Goal: Information Seeking & Learning: Learn about a topic

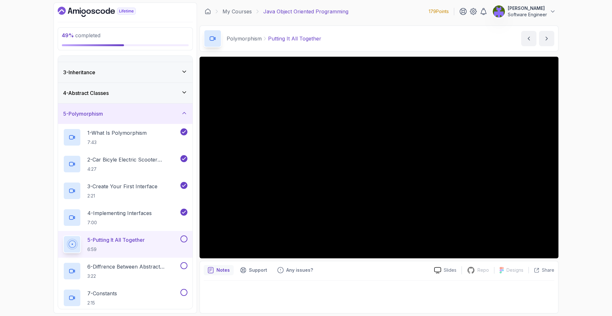
scroll to position [35, 0]
click at [161, 85] on div "4 - Abstract Classes" at bounding box center [125, 93] width 134 height 20
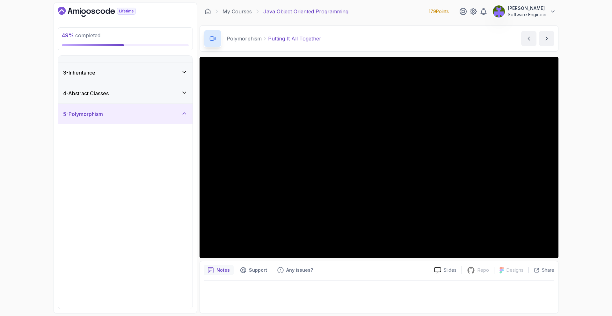
scroll to position [0, 0]
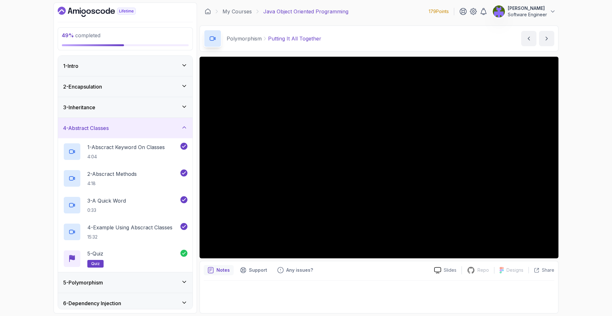
click at [161, 104] on div "3 - Inheritance" at bounding box center [125, 108] width 124 height 8
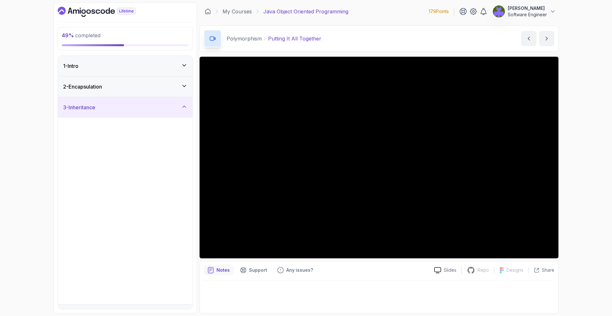
click at [165, 88] on div "2 - Encapsulation" at bounding box center [125, 87] width 124 height 8
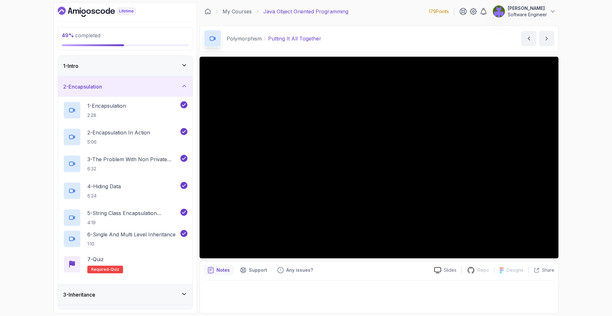
click at [165, 88] on div "2 - Encapsulation" at bounding box center [125, 87] width 124 height 8
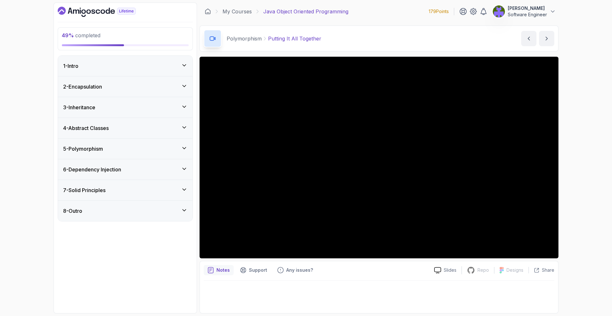
click at [174, 143] on div "5 - Polymorphism" at bounding box center [125, 149] width 134 height 20
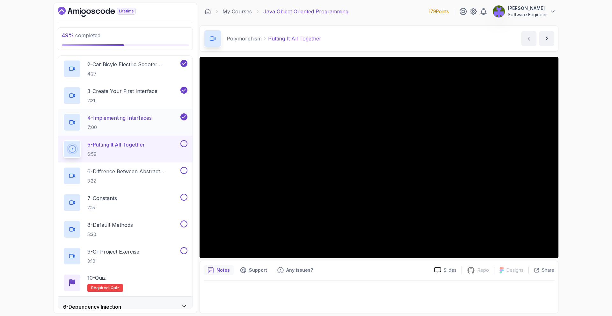
scroll to position [132, 0]
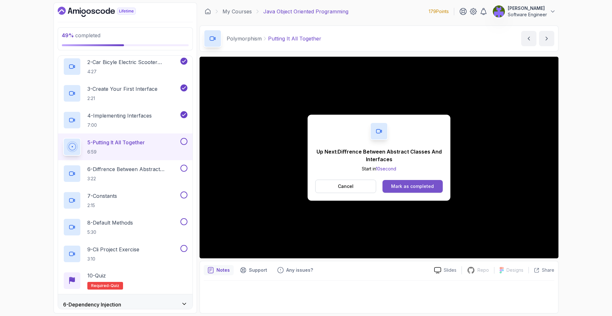
click at [408, 190] on button "Mark as completed" at bounding box center [412, 186] width 60 height 13
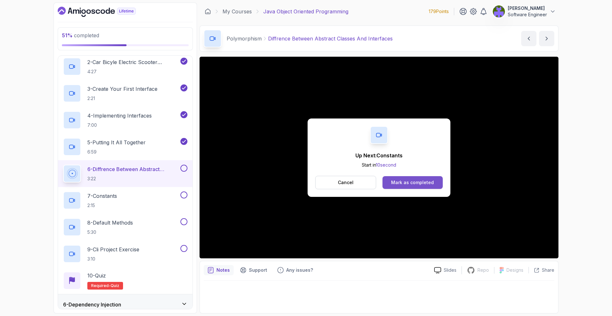
click at [396, 185] on div "Mark as completed" at bounding box center [412, 182] width 43 height 6
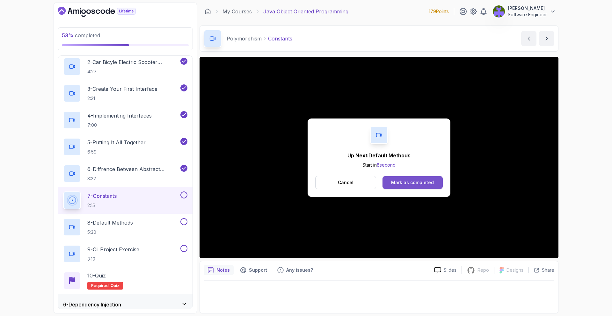
click at [400, 188] on button "Mark as completed" at bounding box center [412, 182] width 60 height 13
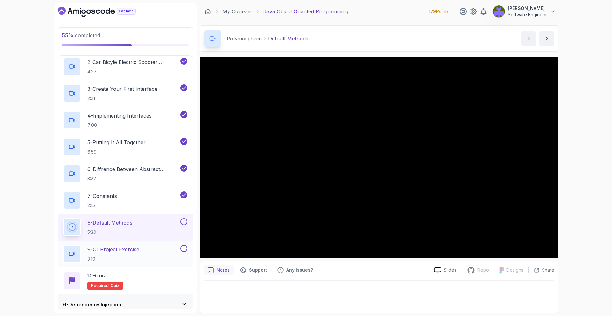
click at [165, 252] on div "9 - Cli Project Exercise 3:10" at bounding box center [121, 254] width 116 height 18
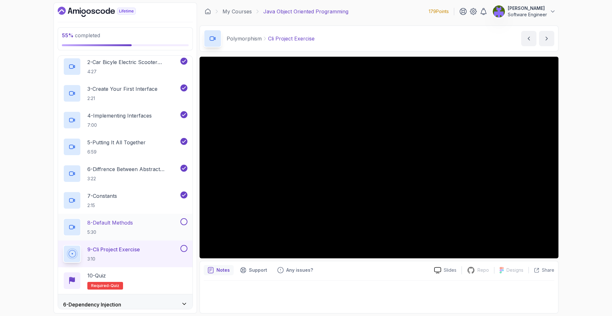
click at [184, 225] on button "8 - Default Methods 5:30" at bounding box center [125, 227] width 124 height 18
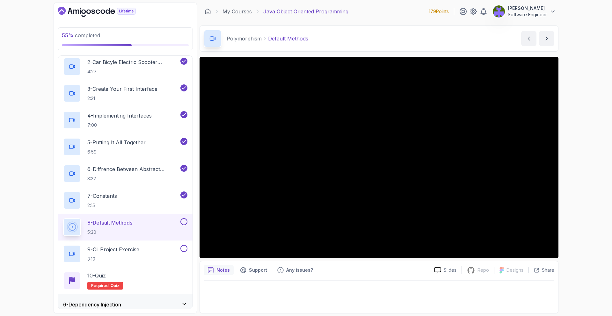
click at [184, 222] on button at bounding box center [183, 221] width 7 height 7
click at [166, 251] on div "9 - Cli Project Exercise 3:10" at bounding box center [121, 254] width 116 height 18
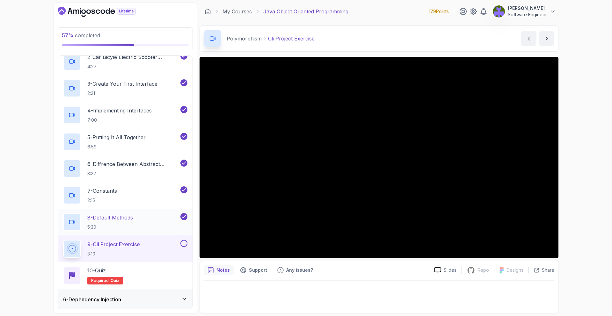
scroll to position [179, 0]
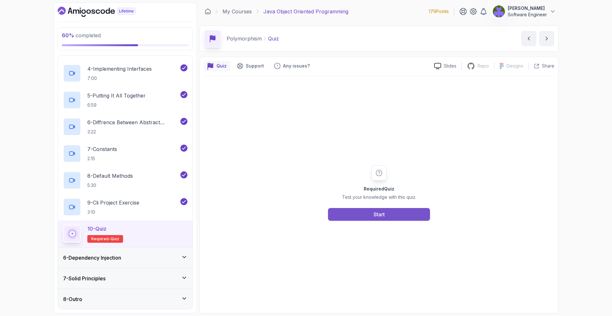
click at [369, 214] on button "Start" at bounding box center [379, 214] width 102 height 13
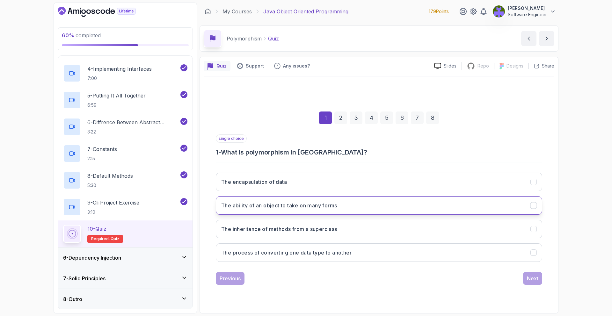
click at [353, 210] on button "The ability of an object to take on many forms" at bounding box center [379, 205] width 326 height 18
click at [524, 275] on button "Next" at bounding box center [532, 278] width 19 height 13
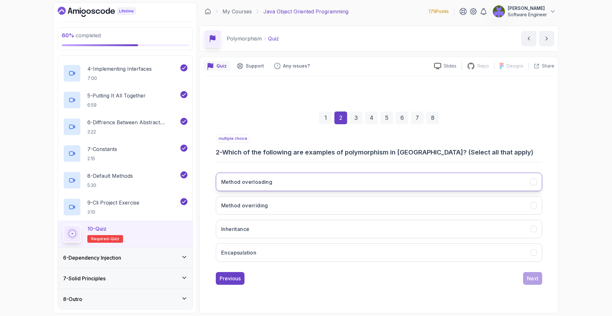
click at [394, 186] on button "Method overloading" at bounding box center [379, 182] width 326 height 18
click at [389, 205] on button "Method overriding" at bounding box center [379, 205] width 326 height 18
click at [530, 275] on div "Next" at bounding box center [531, 279] width 11 height 8
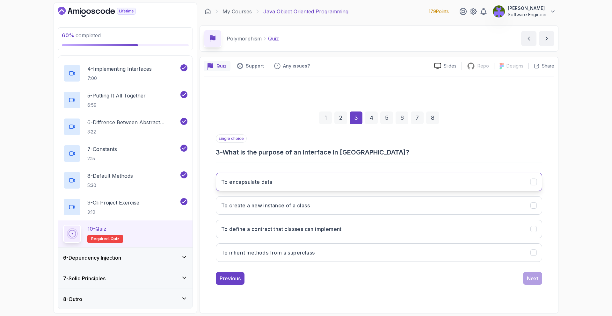
click at [361, 184] on button "To encapsulate data" at bounding box center [379, 182] width 326 height 18
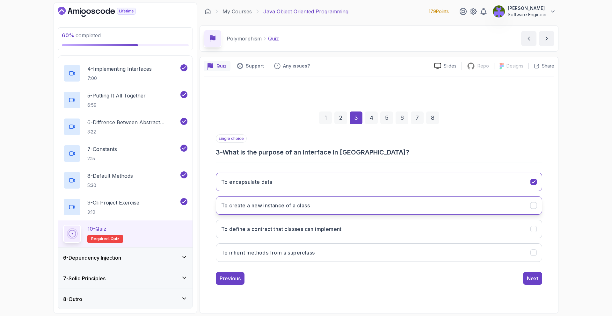
click at [364, 204] on button "To create a new instance of a class" at bounding box center [379, 205] width 326 height 18
click at [371, 226] on button "To define a contract that classes can implement" at bounding box center [379, 229] width 326 height 18
click at [544, 283] on div "1 2 3 4 5 6 7 8 single choice 3 - What is the purpose of an interface in [GEOGR…" at bounding box center [379, 193] width 350 height 194
click at [540, 283] on button "Next" at bounding box center [532, 278] width 19 height 13
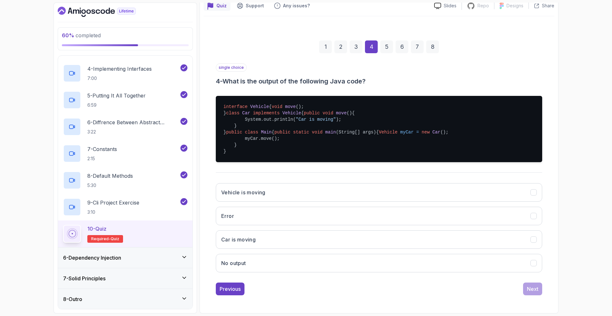
scroll to position [98, 0]
click at [343, 239] on button "Car is moving" at bounding box center [379, 239] width 326 height 18
click at [533, 285] on div "Next" at bounding box center [531, 289] width 11 height 8
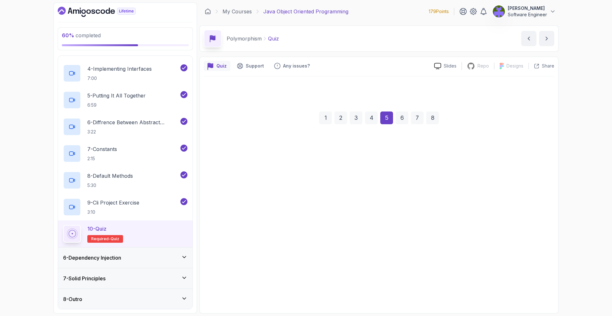
scroll to position [0, 0]
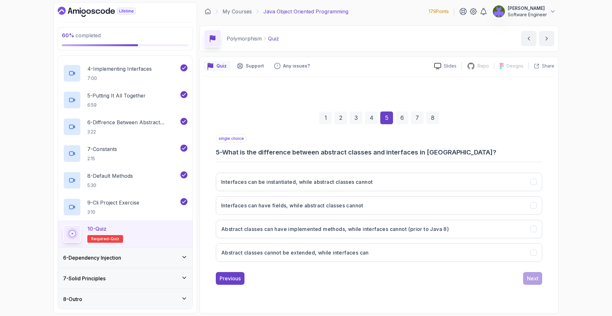
click at [179, 294] on div "8 - Outro" at bounding box center [125, 299] width 134 height 20
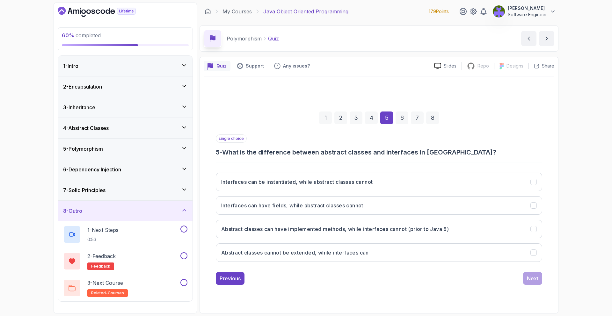
click at [184, 207] on icon at bounding box center [184, 210] width 6 height 6
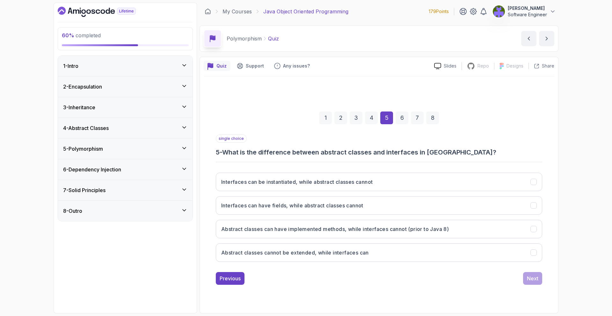
click at [179, 179] on div "6 - Dependency Injection" at bounding box center [125, 169] width 134 height 20
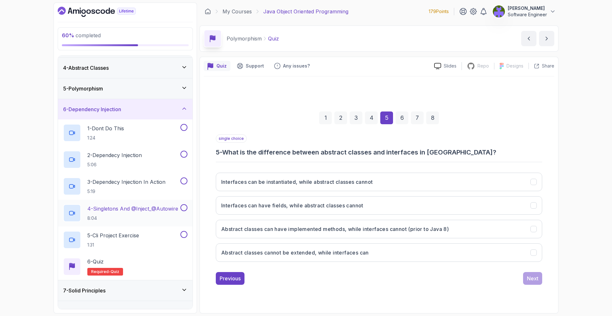
scroll to position [73, 0]
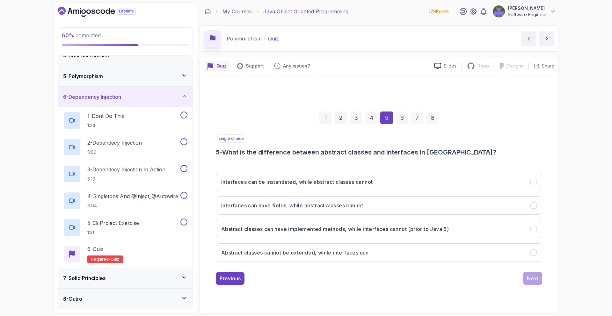
click at [173, 273] on div "7 - Solid Principles" at bounding box center [125, 278] width 134 height 20
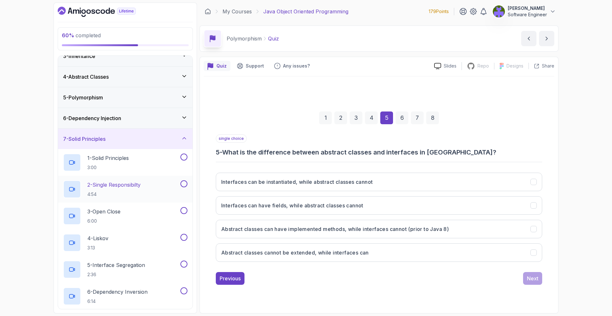
scroll to position [26, 0]
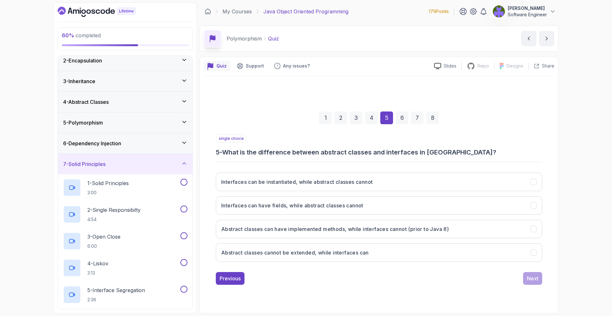
click at [179, 121] on div "5 - Polymorphism" at bounding box center [125, 123] width 124 height 8
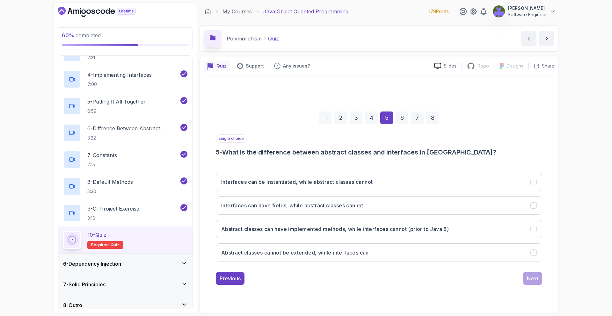
scroll to position [179, 0]
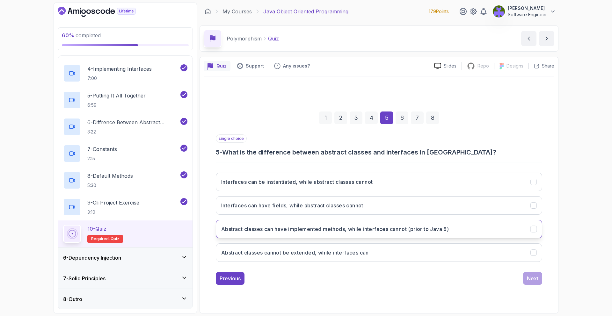
click at [369, 225] on h3 "Abstract classes can have implemented methods, while interfaces cannot (prior t…" at bounding box center [334, 229] width 227 height 8
click at [524, 273] on button "Next" at bounding box center [532, 278] width 19 height 13
click at [397, 227] on button "They can be overridden in implementing classes" at bounding box center [379, 229] width 326 height 18
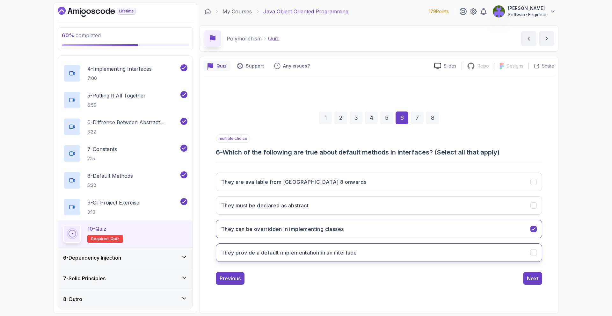
click at [394, 247] on button "They provide a default implementation in an interface" at bounding box center [379, 252] width 326 height 18
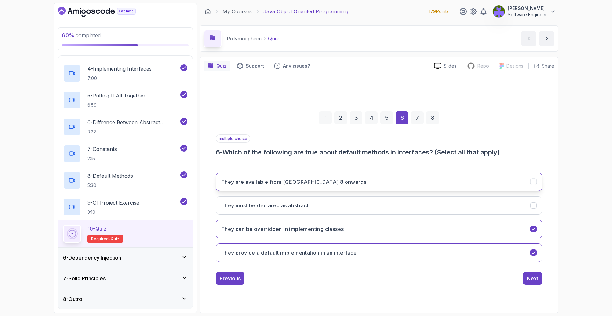
click at [440, 180] on button "They are available from [GEOGRAPHIC_DATA] 8 onwards" at bounding box center [379, 182] width 326 height 18
click at [530, 279] on div "Next" at bounding box center [531, 279] width 11 height 8
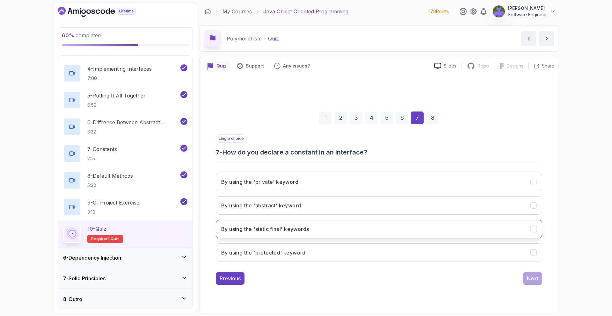
click at [365, 233] on button "By using the 'static final' keywords" at bounding box center [379, 229] width 326 height 18
click at [537, 275] on div "Next" at bounding box center [531, 279] width 11 height 8
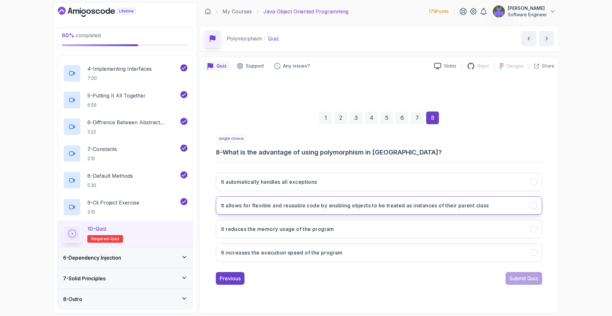
click at [352, 206] on h3 "It allows for flexible and reusable code by enabling objects to be treated as i…" at bounding box center [355, 206] width 268 height 8
click at [513, 272] on button "Submit Quiz" at bounding box center [523, 278] width 37 height 13
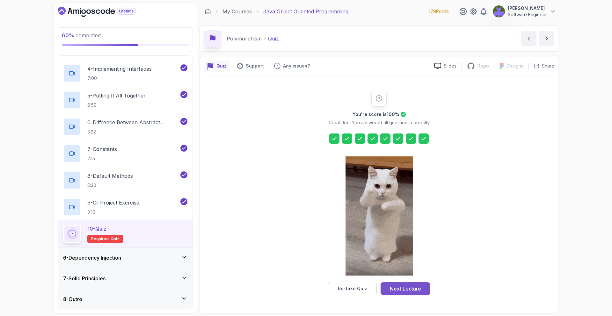
click at [422, 283] on button "Next Lecture" at bounding box center [404, 288] width 49 height 13
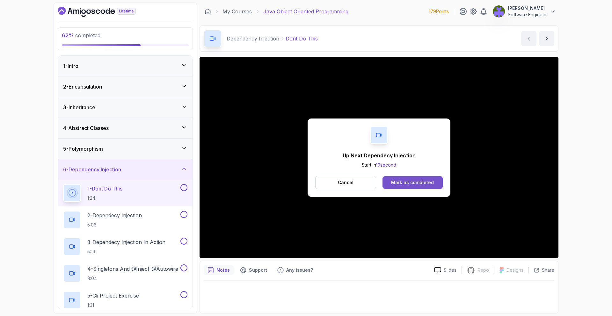
click at [413, 178] on button "Mark as completed" at bounding box center [412, 182] width 60 height 13
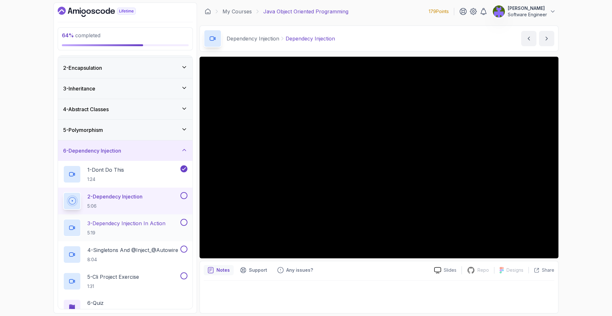
scroll to position [73, 0]
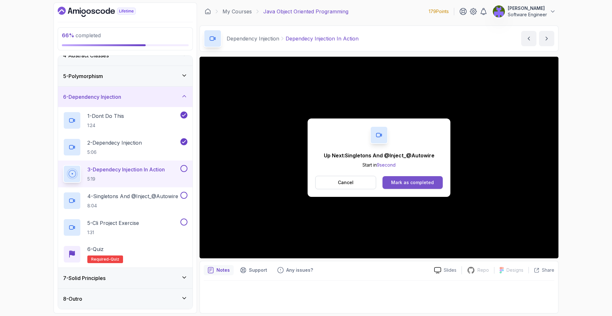
click at [394, 181] on div "Mark as completed" at bounding box center [412, 182] width 43 height 6
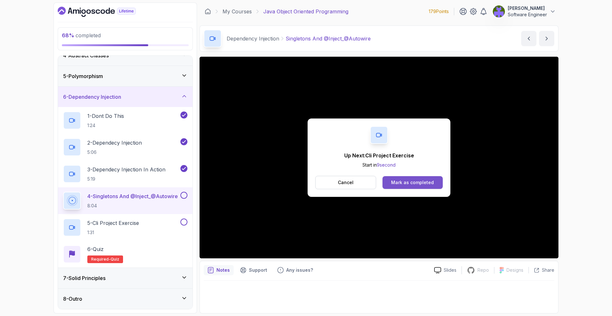
click at [419, 183] on div "Mark as completed" at bounding box center [412, 182] width 43 height 6
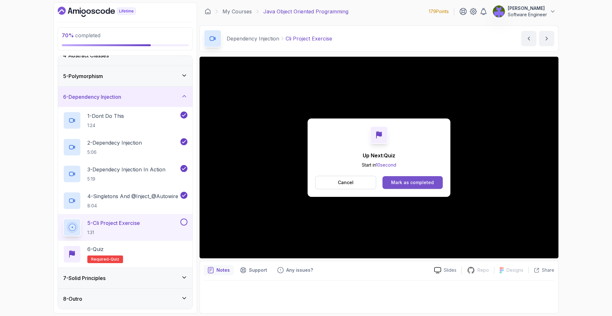
click at [423, 182] on div "Mark as completed" at bounding box center [412, 182] width 43 height 6
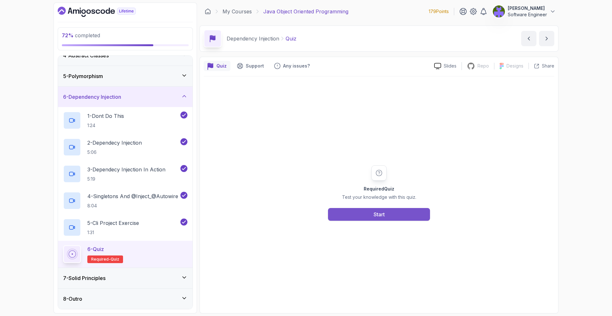
click at [360, 209] on button "Start" at bounding box center [379, 214] width 102 height 13
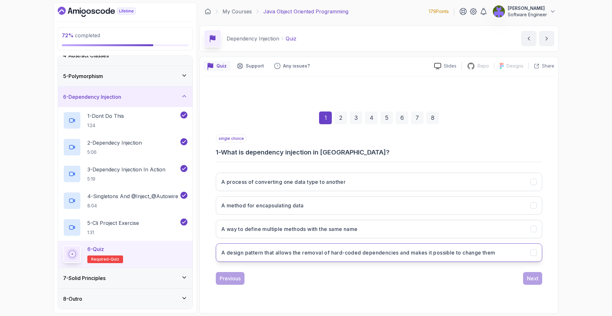
click at [379, 247] on button "A design pattern that allows the removal of hard-coded dependencies and makes i…" at bounding box center [379, 252] width 326 height 18
click at [526, 276] on button "Next" at bounding box center [532, 278] width 19 height 13
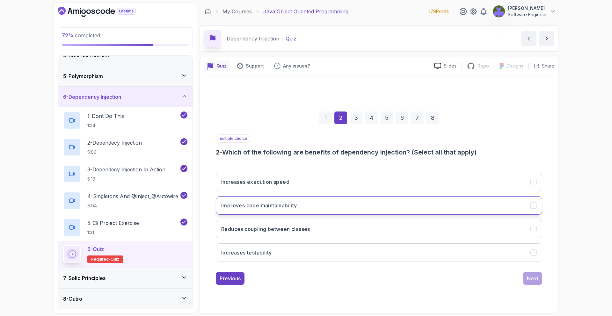
click at [413, 203] on button "Improves code maintainability" at bounding box center [379, 205] width 326 height 18
click at [418, 221] on button "Reduces coupling between classes" at bounding box center [379, 229] width 326 height 18
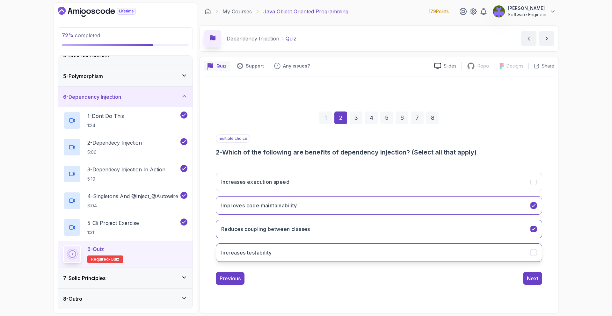
click at [490, 247] on button "Increases testability" at bounding box center [379, 252] width 326 height 18
click at [539, 275] on button "Next" at bounding box center [532, 278] width 19 height 13
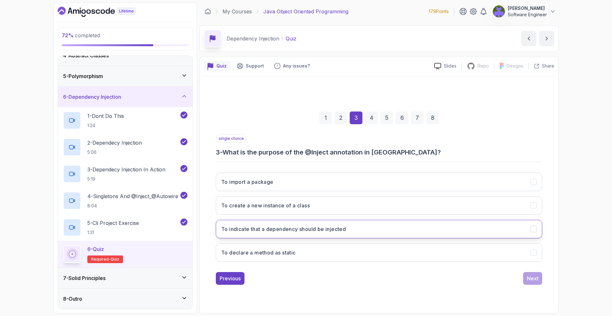
click at [403, 222] on button "To indicate that a dependency should be injected" at bounding box center [379, 229] width 326 height 18
click at [519, 270] on div "single choice 3 - What is the purpose of the @Inject annotation in [GEOGRAPHIC_…" at bounding box center [379, 209] width 326 height 150
click at [534, 275] on div "Next" at bounding box center [531, 279] width 11 height 8
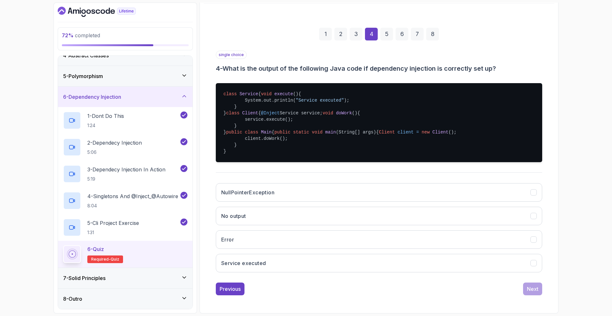
scroll to position [122, 0]
click at [328, 256] on button "Service executed" at bounding box center [379, 263] width 326 height 18
click at [534, 290] on div "Next" at bounding box center [531, 289] width 11 height 8
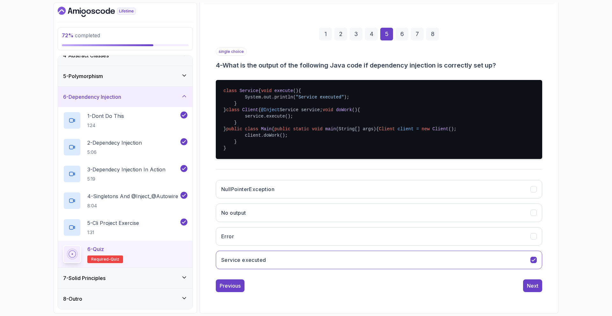
scroll to position [0, 0]
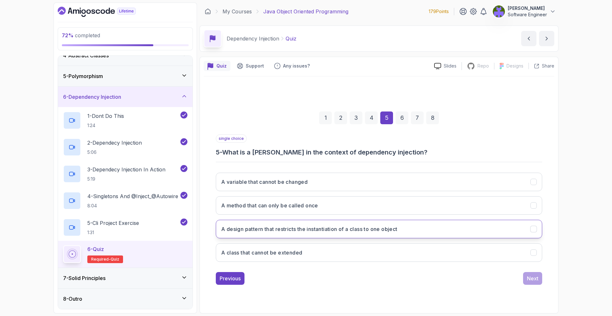
click at [373, 229] on h3 "A design pattern that restricts the instantiation of a class to one object" at bounding box center [309, 229] width 176 height 8
click at [525, 277] on button "Next" at bounding box center [532, 278] width 19 height 13
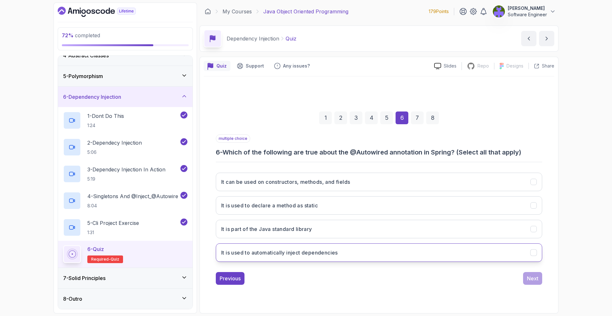
click at [399, 247] on button "It is used to automatically inject dependencies" at bounding box center [379, 252] width 326 height 18
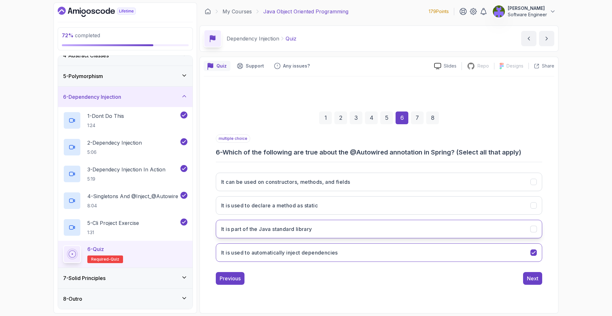
click at [422, 234] on button "It is part of the Java standard library" at bounding box center [379, 229] width 326 height 18
click at [526, 272] on button "Next" at bounding box center [532, 278] width 19 height 13
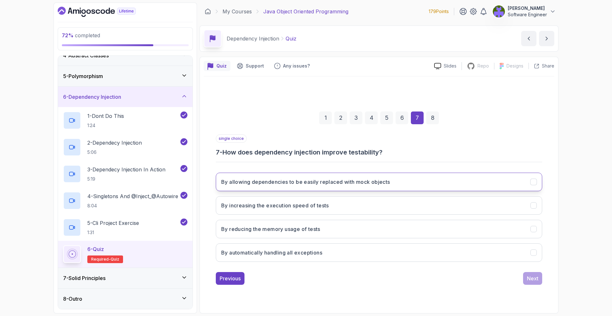
click at [366, 187] on button "By allowing dependencies to be easily replaced with mock objects" at bounding box center [379, 182] width 326 height 18
click at [518, 276] on div "Previous Next" at bounding box center [379, 278] width 326 height 13
click at [527, 276] on div "Next" at bounding box center [531, 279] width 11 height 8
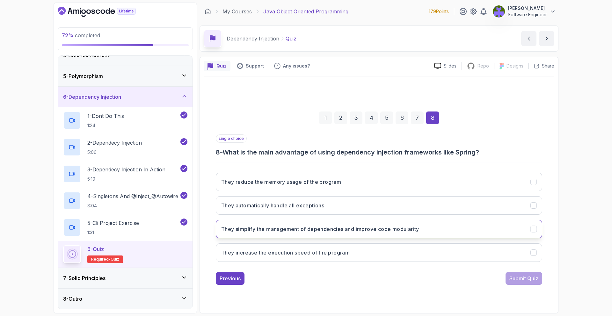
click at [370, 220] on button "They simplify the management of dependencies and improve code modularity" at bounding box center [379, 229] width 326 height 18
click at [516, 276] on div "Submit Quiz" at bounding box center [523, 279] width 29 height 8
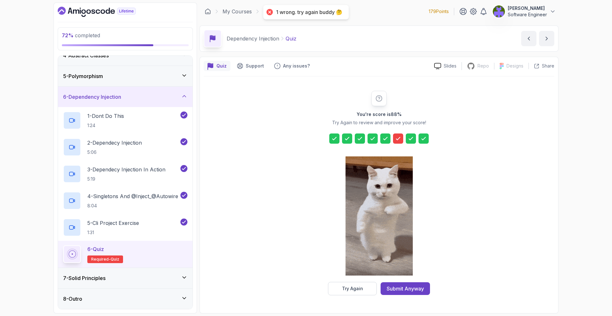
click at [412, 282] on div "Try Again Submit Anyway" at bounding box center [379, 288] width 102 height 13
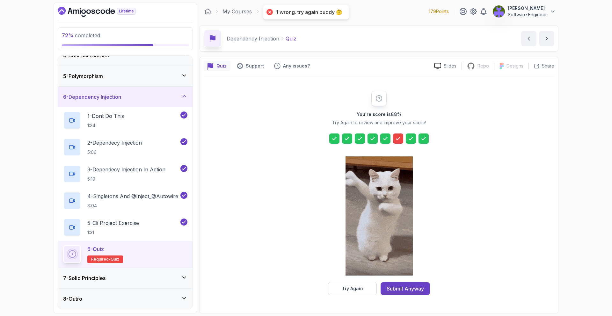
click at [411, 281] on div at bounding box center [378, 216] width 67 height 131
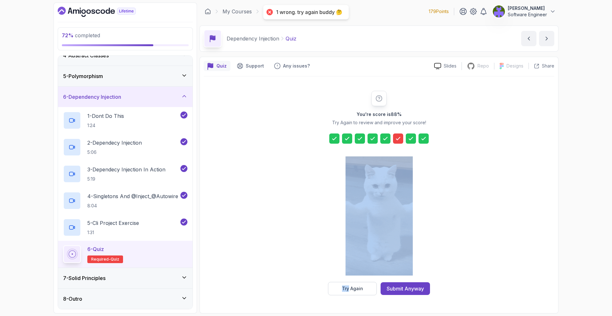
click at [411, 281] on div at bounding box center [378, 216] width 67 height 131
click at [412, 283] on button "Submit Anyway" at bounding box center [404, 288] width 49 height 13
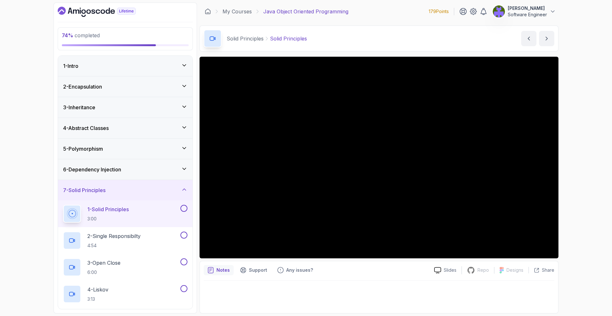
click at [172, 162] on div "6 - Dependency Injection" at bounding box center [125, 169] width 134 height 20
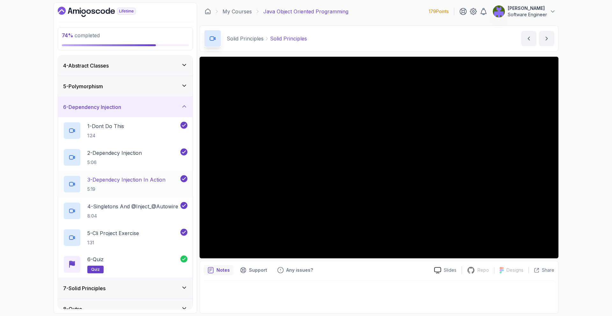
scroll to position [73, 0]
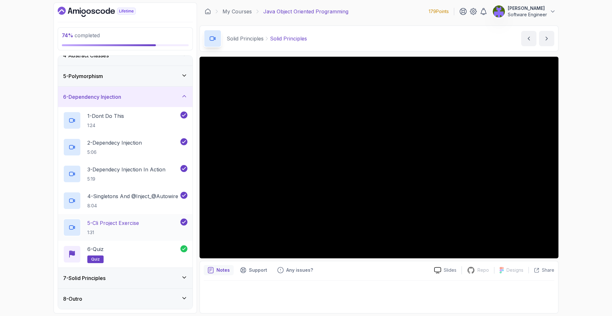
click at [155, 238] on div "5 - Cli Project Exercise 1:31" at bounding box center [125, 227] width 134 height 27
click at [165, 247] on div "6 - Quiz quiz" at bounding box center [121, 254] width 117 height 18
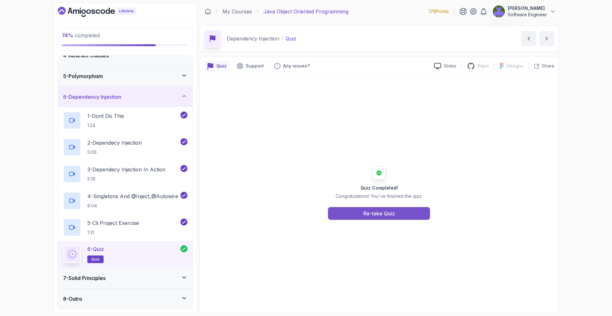
click at [343, 215] on button "Re-take Quiz" at bounding box center [379, 213] width 102 height 13
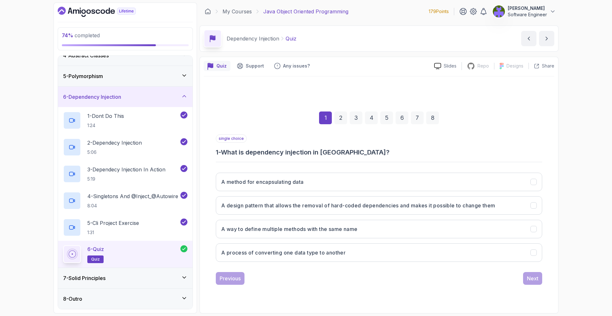
click at [404, 113] on div "6" at bounding box center [401, 117] width 13 height 13
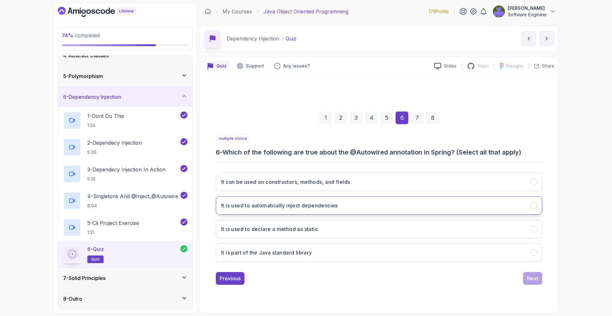
click at [369, 210] on button "It is used to automatically inject dependencies" at bounding box center [379, 205] width 326 height 18
click at [400, 178] on button "It can be used on constructors, methods, and fields" at bounding box center [379, 182] width 326 height 18
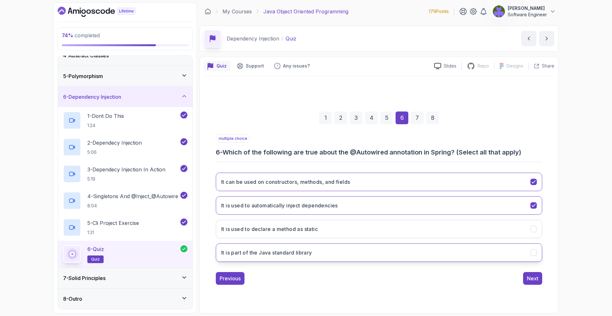
click at [396, 250] on button "It is part of the Java standard library" at bounding box center [379, 252] width 326 height 18
click at [526, 275] on button "Next" at bounding box center [532, 278] width 19 height 13
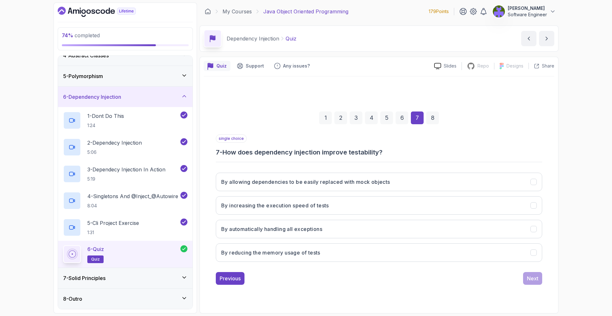
click at [433, 118] on div "8" at bounding box center [432, 117] width 13 height 13
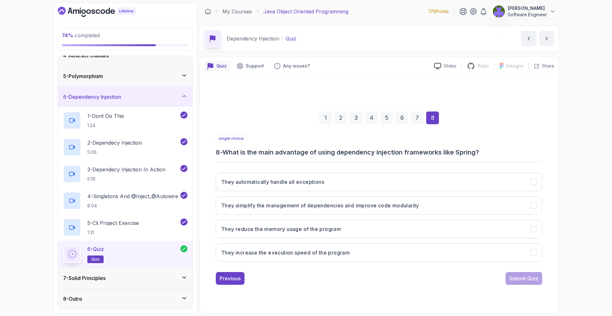
click at [417, 118] on div "7" at bounding box center [417, 117] width 13 height 13
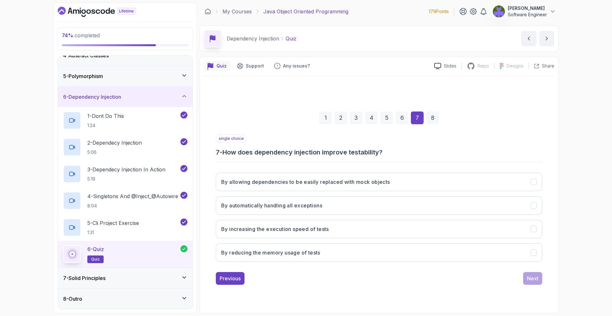
click at [353, 118] on div "3" at bounding box center [355, 117] width 13 height 13
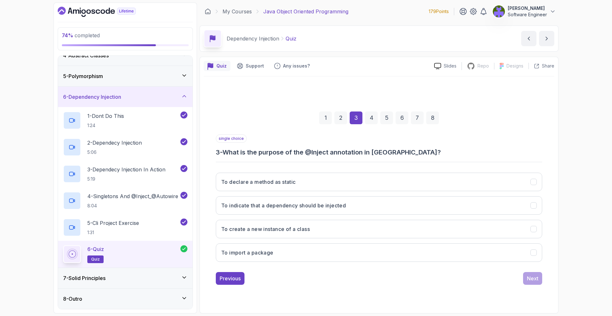
click at [158, 284] on div "7 - Solid Principles" at bounding box center [125, 278] width 134 height 20
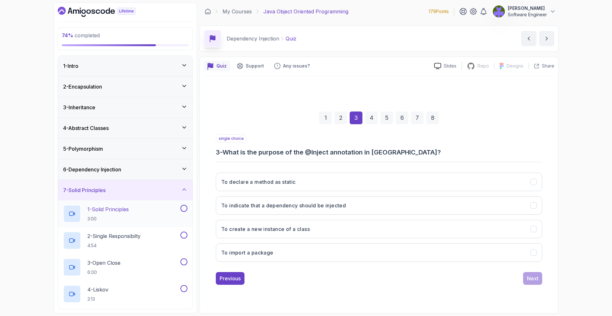
click at [166, 217] on div "1 - Solid Principles 3:00" at bounding box center [121, 214] width 116 height 18
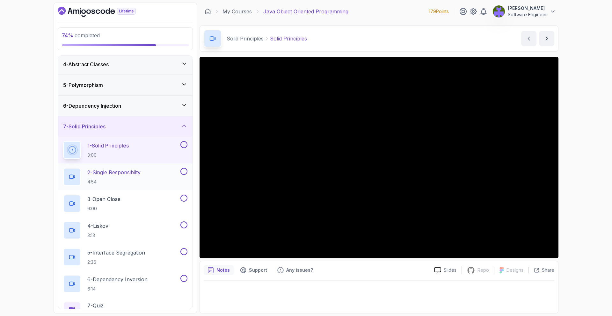
scroll to position [99, 0]
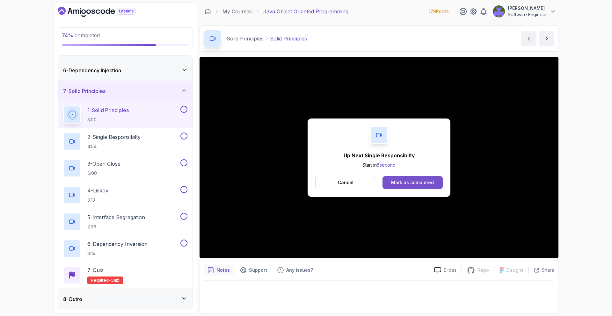
click at [407, 188] on button "Mark as completed" at bounding box center [412, 182] width 60 height 13
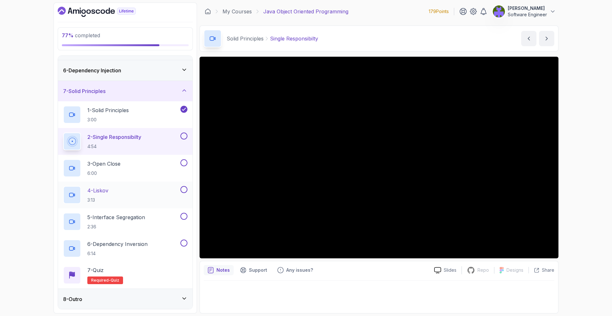
click at [174, 290] on div "8 - Outro" at bounding box center [125, 299] width 134 height 20
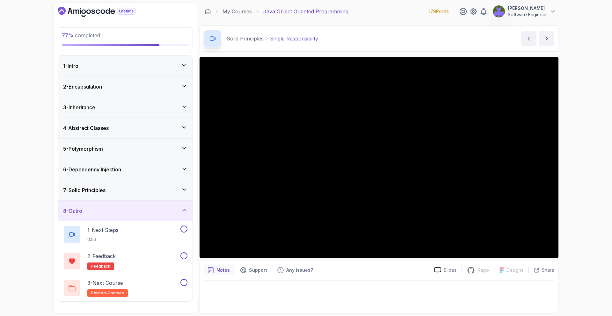
click at [174, 217] on div "8 - Outro" at bounding box center [125, 211] width 134 height 20
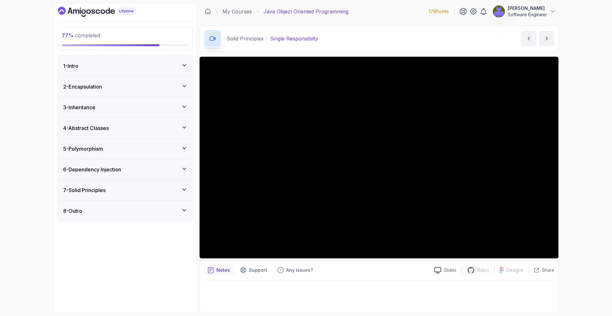
click at [175, 195] on div "7 - Solid Principles" at bounding box center [125, 190] width 134 height 20
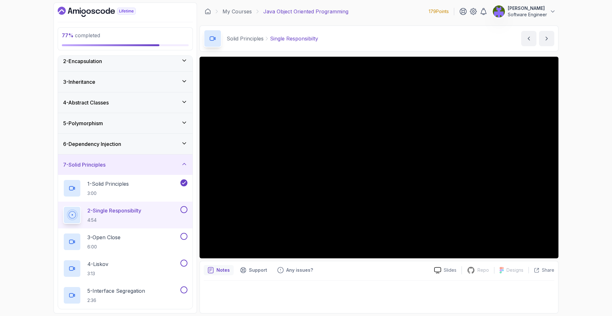
scroll to position [38, 0]
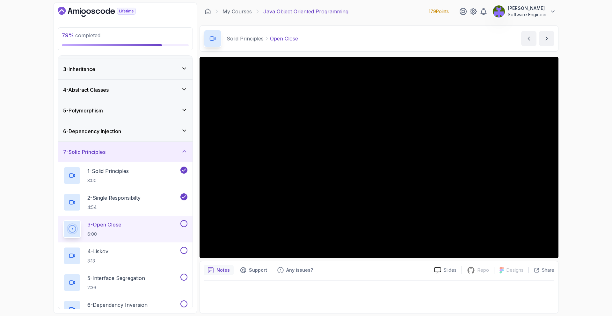
scroll to position [99, 0]
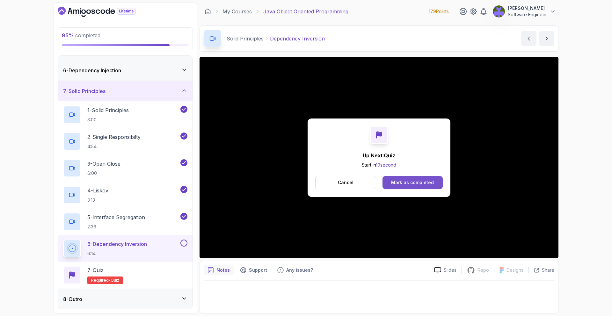
click at [432, 184] on div "Mark as completed" at bounding box center [412, 182] width 43 height 6
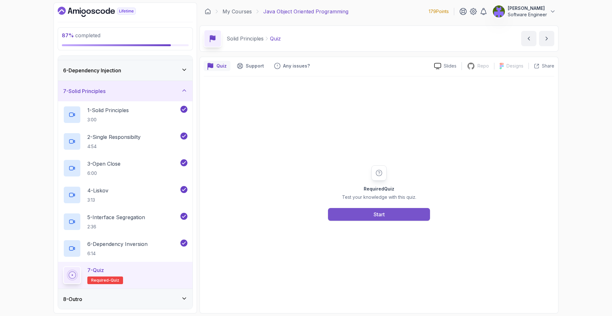
click at [419, 210] on button "Start" at bounding box center [379, 214] width 102 height 13
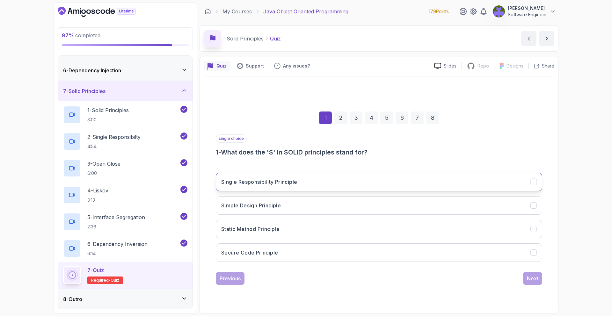
click at [395, 183] on button "Single Responsibility Principle" at bounding box center [379, 182] width 326 height 18
click at [536, 278] on div "Next" at bounding box center [531, 279] width 11 height 8
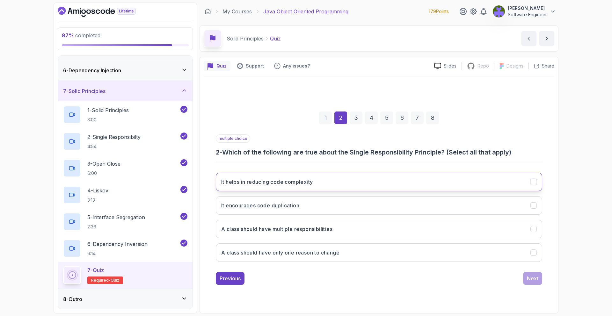
click at [388, 180] on button "It helps in reducing code complexity" at bounding box center [379, 182] width 326 height 18
click at [527, 274] on button "Next" at bounding box center [532, 278] width 19 height 13
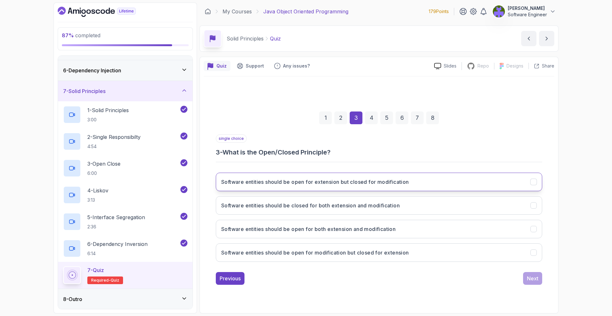
click at [362, 185] on h3 "Software entities should be open for extension but closed for modification" at bounding box center [315, 182] width 188 height 8
click at [532, 274] on button "Next" at bounding box center [532, 278] width 19 height 13
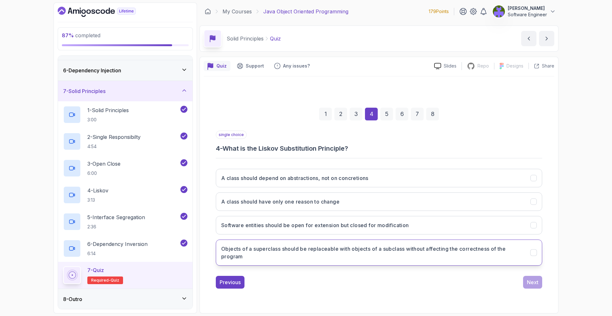
click at [387, 240] on button "Objects of a superclass should be replaceable with objects of a subclass withou…" at bounding box center [379, 253] width 326 height 26
click at [530, 279] on div "Next" at bounding box center [531, 282] width 11 height 8
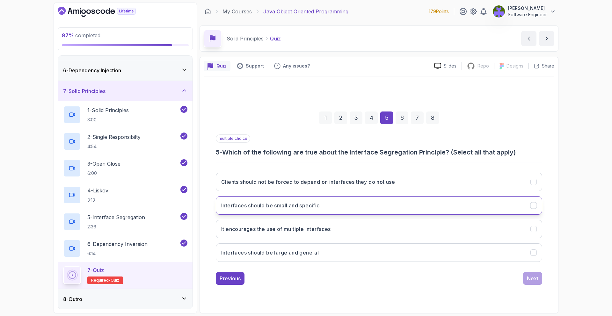
click at [426, 204] on button "Interfaces should be small and specific" at bounding box center [379, 205] width 326 height 18
click at [516, 231] on button "It encourages the use of multiple interfaces" at bounding box center [379, 229] width 326 height 18
click at [529, 279] on div "Next" at bounding box center [531, 279] width 11 height 8
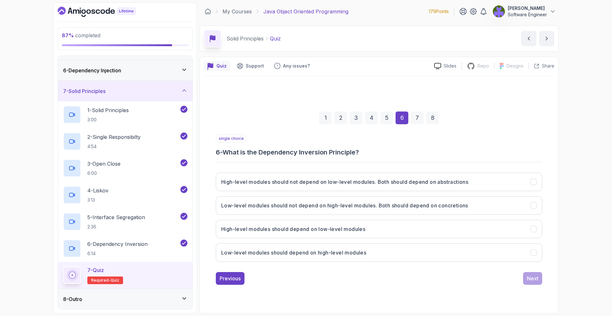
click at [445, 191] on div "High-level modules should not depend on low-level modules. Both should depend o…" at bounding box center [379, 217] width 326 height 99
click at [447, 190] on button "High-level modules should not depend on low-level modules. Both should depend o…" at bounding box center [379, 182] width 326 height 18
click at [530, 276] on div "Next" at bounding box center [531, 279] width 11 height 8
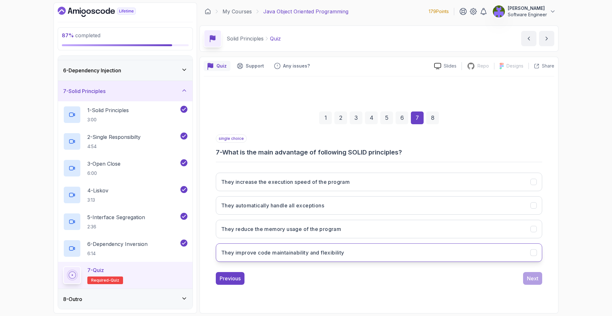
click at [375, 252] on button "They improve code maintainability and flexibility" at bounding box center [379, 252] width 326 height 18
click at [532, 280] on div "Next" at bounding box center [531, 279] width 11 height 8
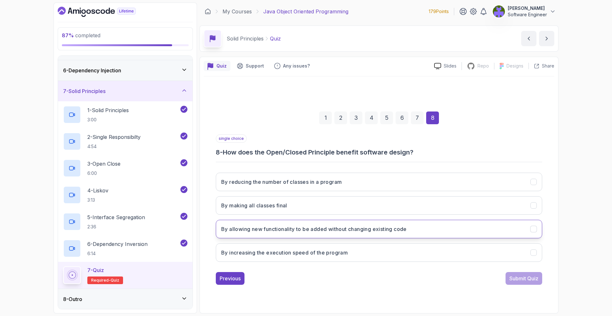
click at [380, 228] on h3 "By allowing new functionality to be added without changing existing code" at bounding box center [313, 229] width 185 height 8
click at [534, 279] on div "Submit Quiz" at bounding box center [523, 279] width 29 height 8
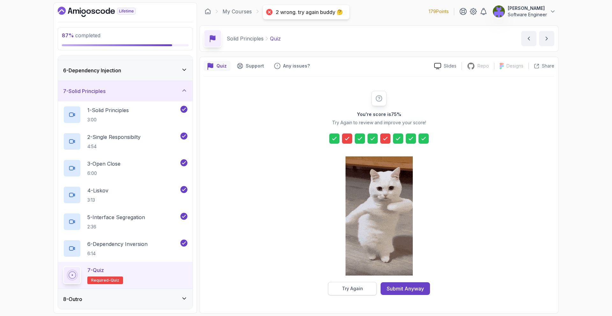
click at [376, 290] on button "Try Again" at bounding box center [352, 288] width 49 height 13
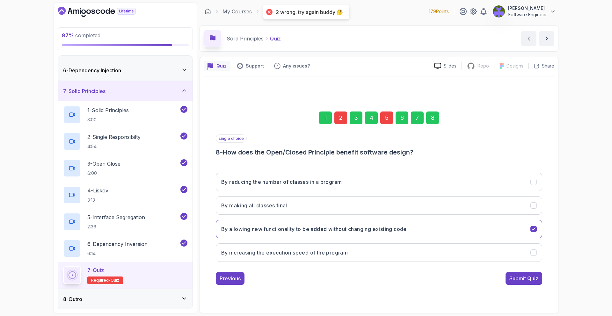
click at [341, 123] on div "2" at bounding box center [340, 117] width 13 height 13
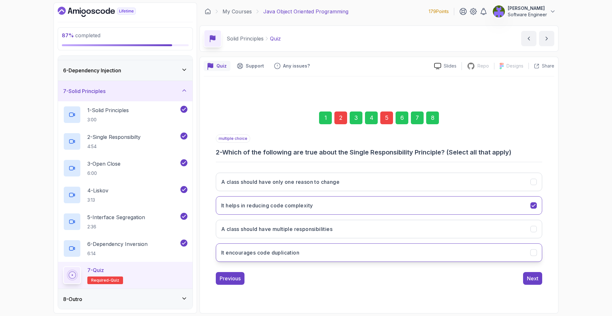
click at [375, 254] on button "It encourages code duplication" at bounding box center [379, 252] width 326 height 18
click at [534, 276] on div "Next" at bounding box center [531, 279] width 11 height 8
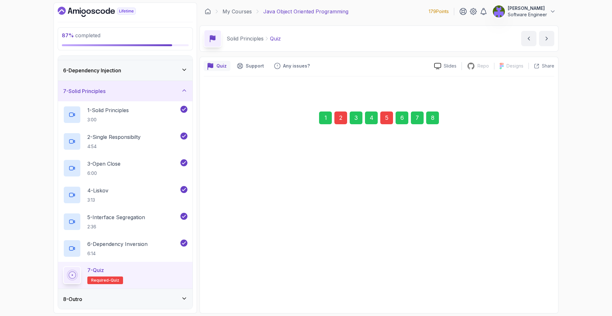
click at [534, 276] on div "Next" at bounding box center [531, 276] width 11 height 8
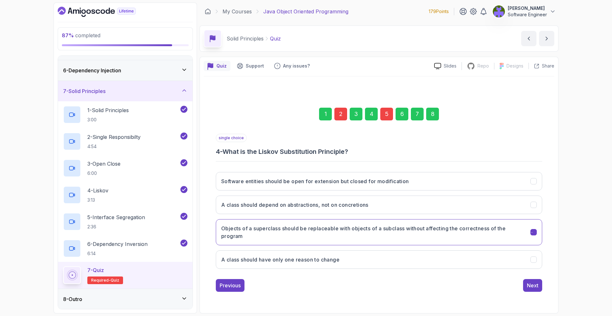
click at [534, 279] on button "Next" at bounding box center [532, 285] width 19 height 13
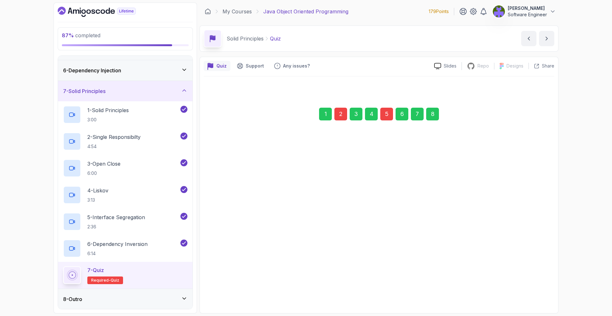
click at [534, 277] on div "Next" at bounding box center [531, 281] width 11 height 8
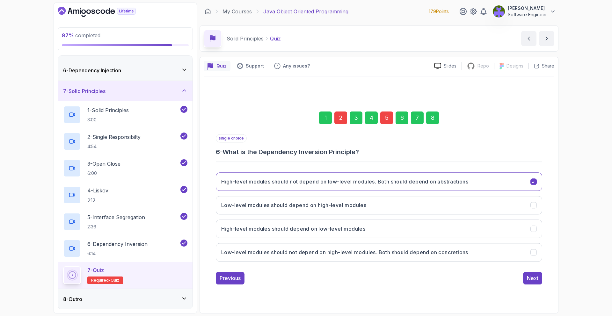
click at [534, 276] on div "Next" at bounding box center [531, 278] width 11 height 8
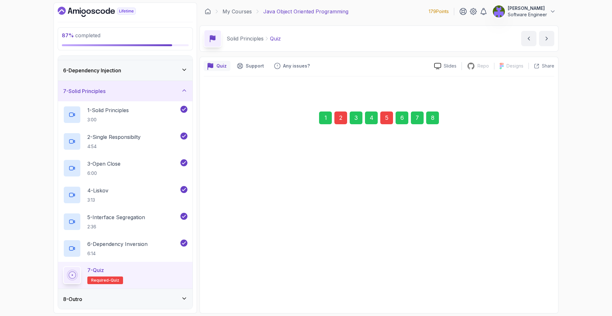
click at [534, 276] on div "Next" at bounding box center [531, 275] width 11 height 8
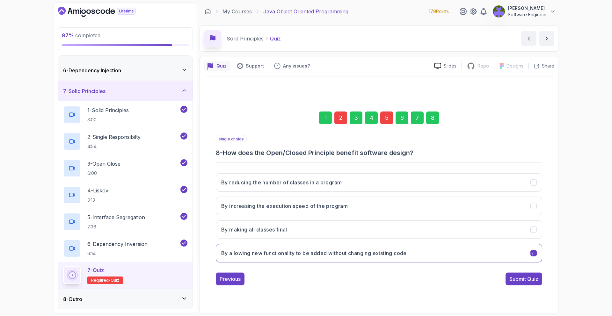
click at [534, 276] on div "Submit Quiz" at bounding box center [523, 279] width 29 height 8
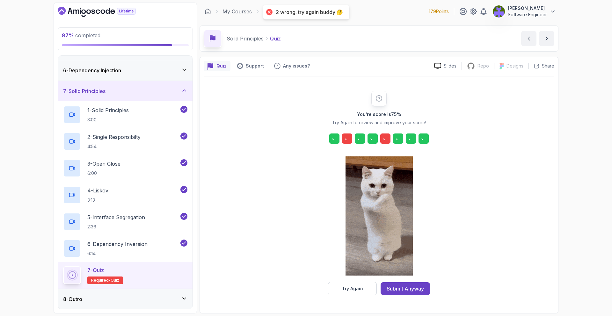
click at [534, 276] on div "You're score is 75 % Try Again to review and improve your score! Try Again Subm…" at bounding box center [379, 193] width 350 height 204
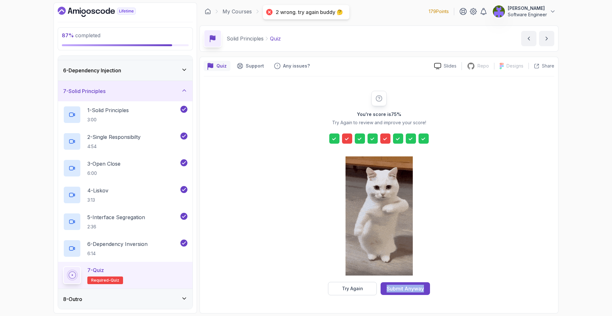
click at [534, 276] on div "You're score is 75 % Try Again to review and improve your score! Try Again Subm…" at bounding box center [379, 193] width 350 height 204
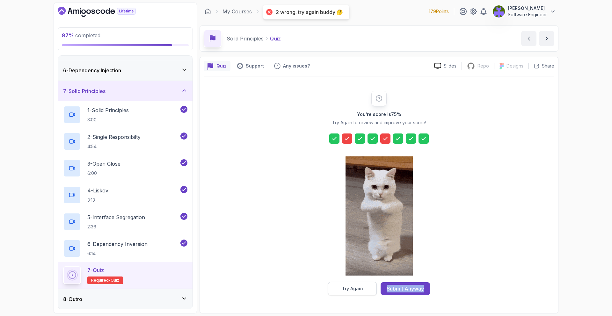
click at [363, 286] on button "Try Again" at bounding box center [352, 288] width 49 height 13
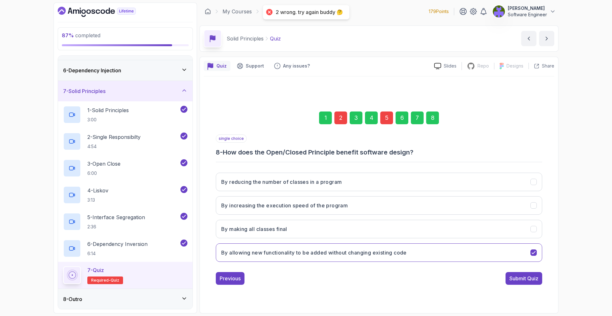
drag, startPoint x: 388, startPoint y: 118, endPoint x: 385, endPoint y: 128, distance: 10.1
click at [388, 118] on div "5" at bounding box center [386, 117] width 13 height 13
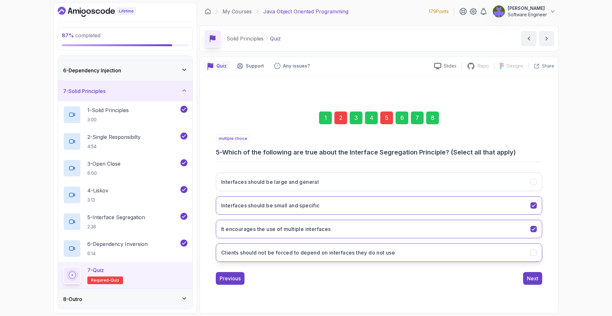
click at [462, 250] on button "Clients should not be forced to depend on interfaces they do not use" at bounding box center [379, 252] width 326 height 18
click at [529, 276] on div "Next" at bounding box center [531, 279] width 11 height 8
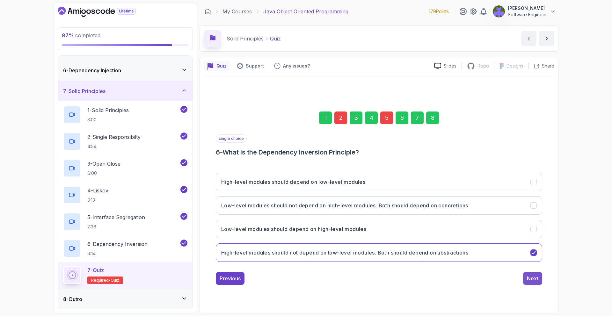
click at [528, 275] on div "Next" at bounding box center [531, 279] width 11 height 8
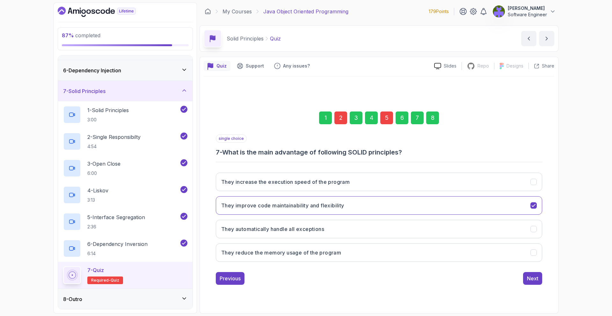
click at [528, 275] on div "Next" at bounding box center [531, 279] width 11 height 8
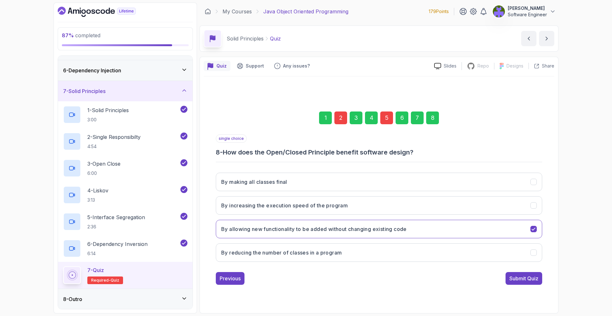
click at [528, 275] on div "Submit Quiz" at bounding box center [523, 279] width 29 height 8
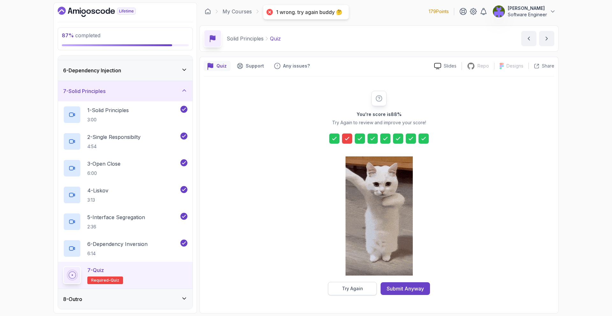
click at [360, 292] on button "Try Again" at bounding box center [352, 288] width 49 height 13
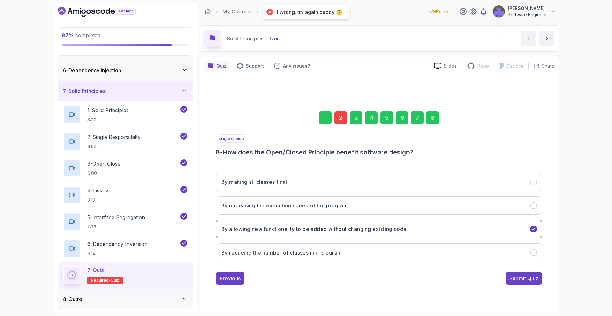
click at [344, 114] on div "2" at bounding box center [340, 117] width 13 height 13
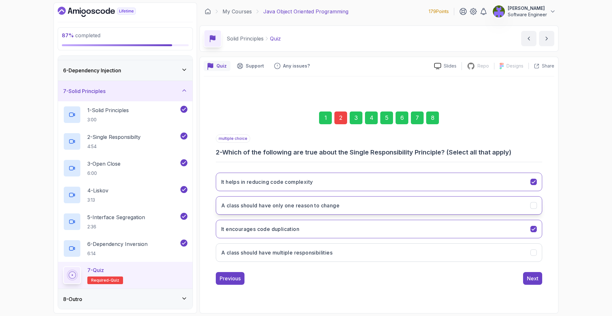
click at [398, 200] on button "A class should have only one reason to change" at bounding box center [379, 205] width 326 height 18
click at [525, 229] on button "It encourages code duplication" at bounding box center [379, 229] width 326 height 18
click at [533, 276] on div "Next" at bounding box center [531, 279] width 11 height 8
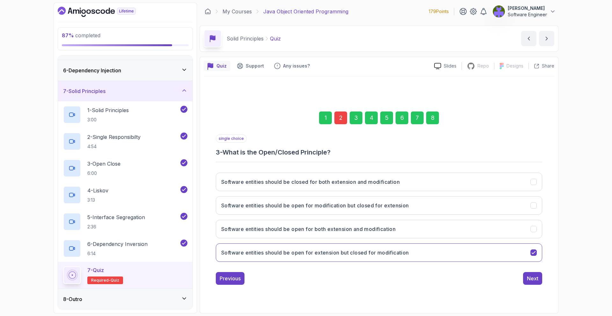
click at [533, 276] on div "Next" at bounding box center [531, 279] width 11 height 8
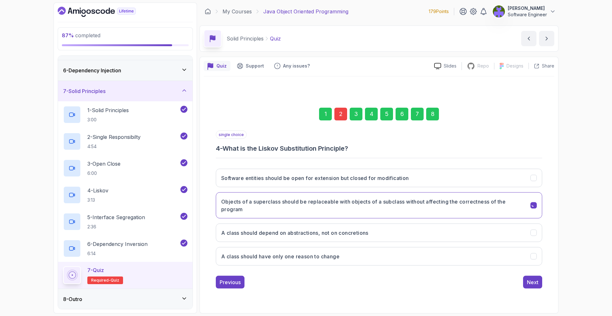
click at [533, 276] on button "Next" at bounding box center [532, 281] width 19 height 13
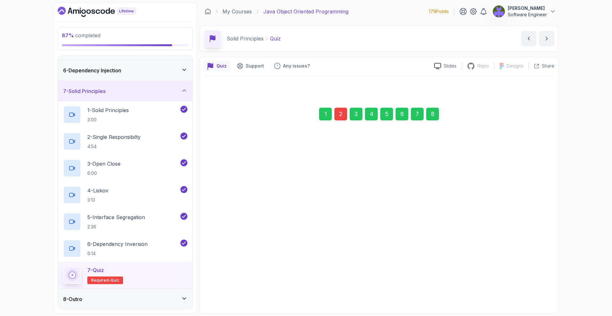
click at [533, 276] on div "Next" at bounding box center [531, 280] width 11 height 8
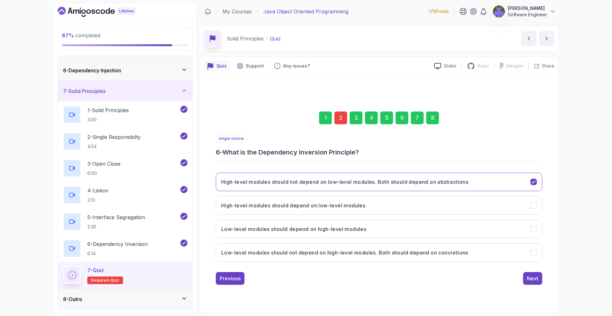
click at [533, 276] on div "Next" at bounding box center [531, 279] width 11 height 8
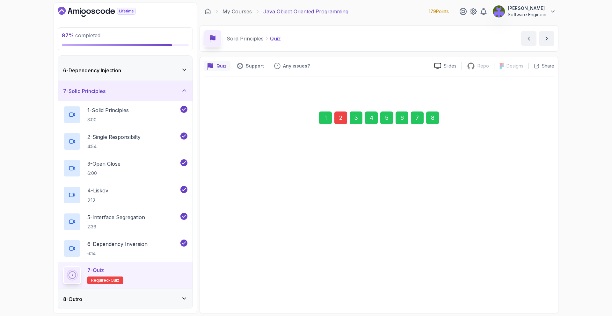
click at [533, 276] on div "Next" at bounding box center [531, 279] width 11 height 8
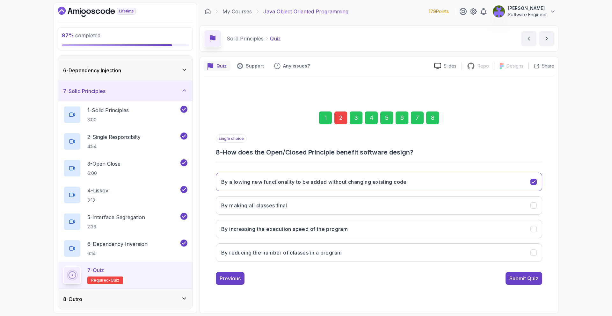
click at [533, 276] on div "Submit Quiz" at bounding box center [523, 279] width 29 height 8
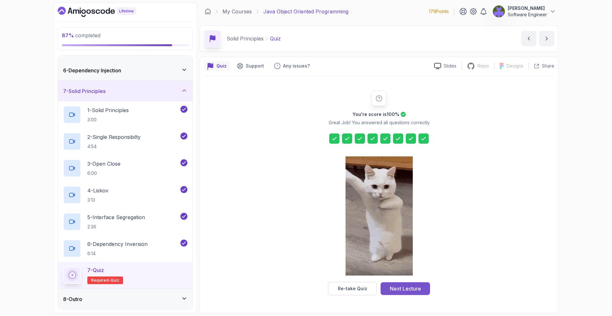
click at [418, 283] on button "Next Lecture" at bounding box center [404, 288] width 49 height 13
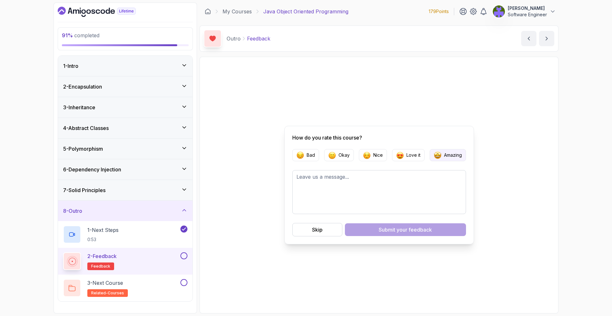
click at [433, 155] on img "button" at bounding box center [437, 155] width 8 height 8
click at [418, 235] on button "Submit your feedback" at bounding box center [405, 229] width 121 height 13
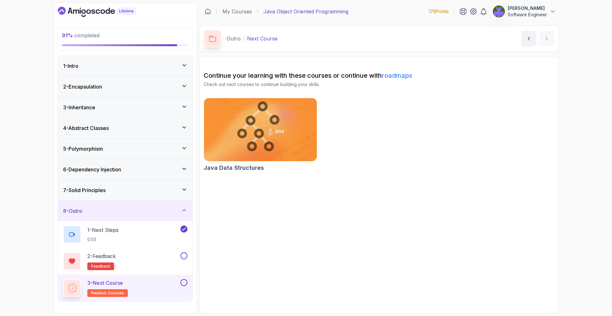
click at [368, 75] on h2 "Continue your learning with these courses or continue with roadmaps" at bounding box center [379, 75] width 350 height 9
